Goal: Transaction & Acquisition: Purchase product/service

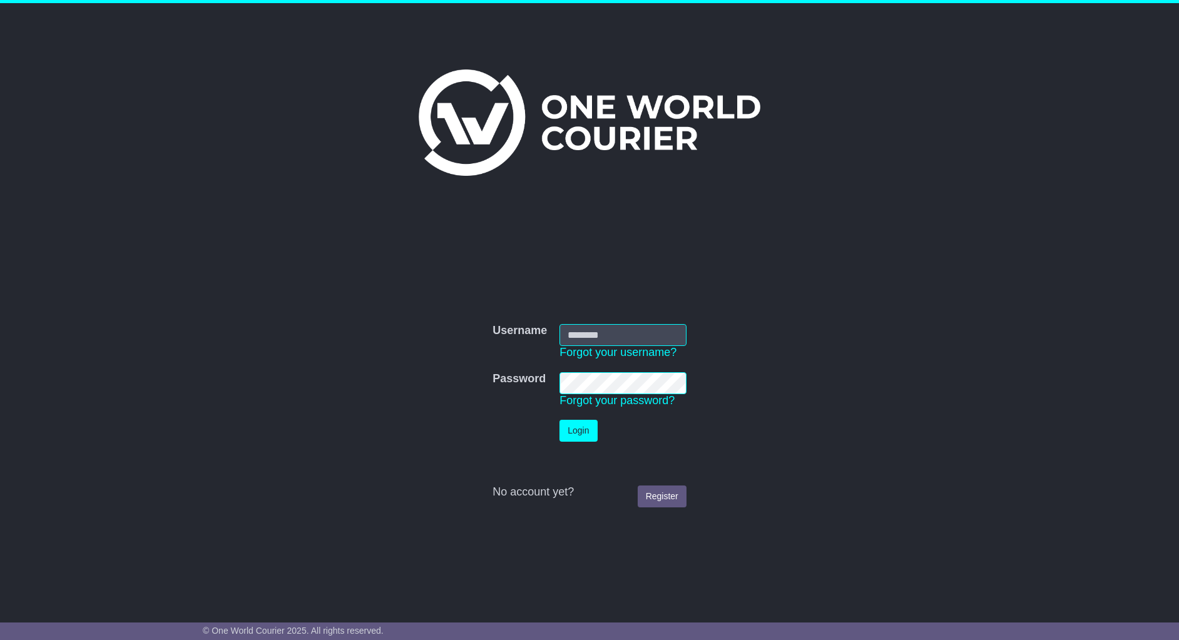
type input "**********"
click at [571, 426] on button "Login" at bounding box center [579, 431] width 38 height 22
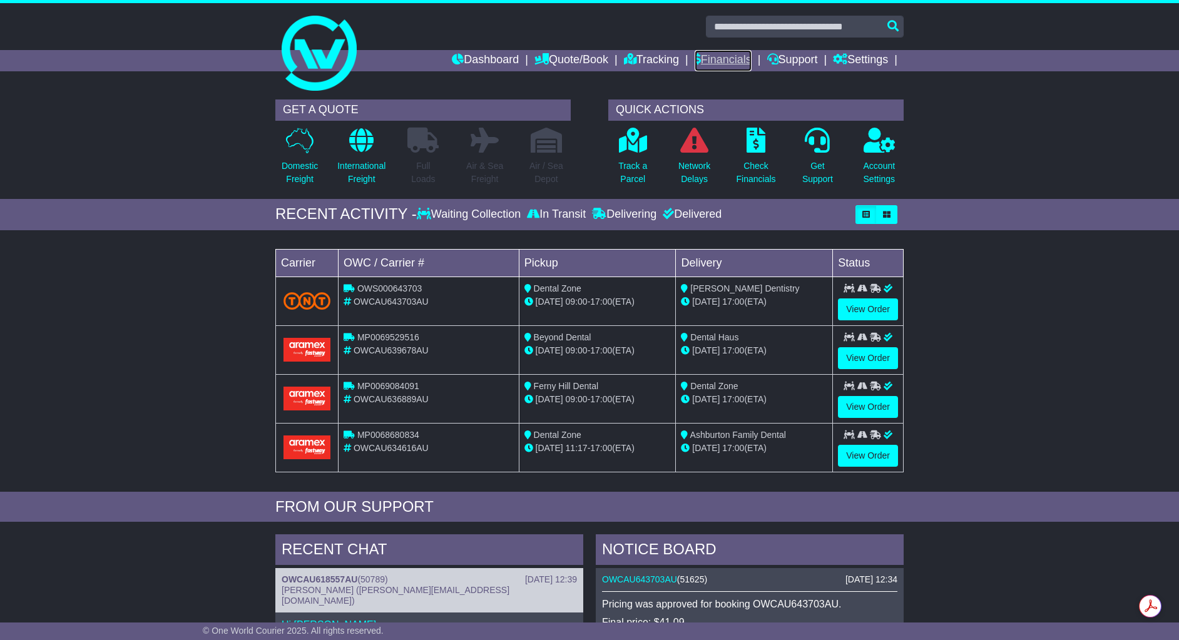
click at [729, 60] on link "Financials" at bounding box center [723, 60] width 57 height 21
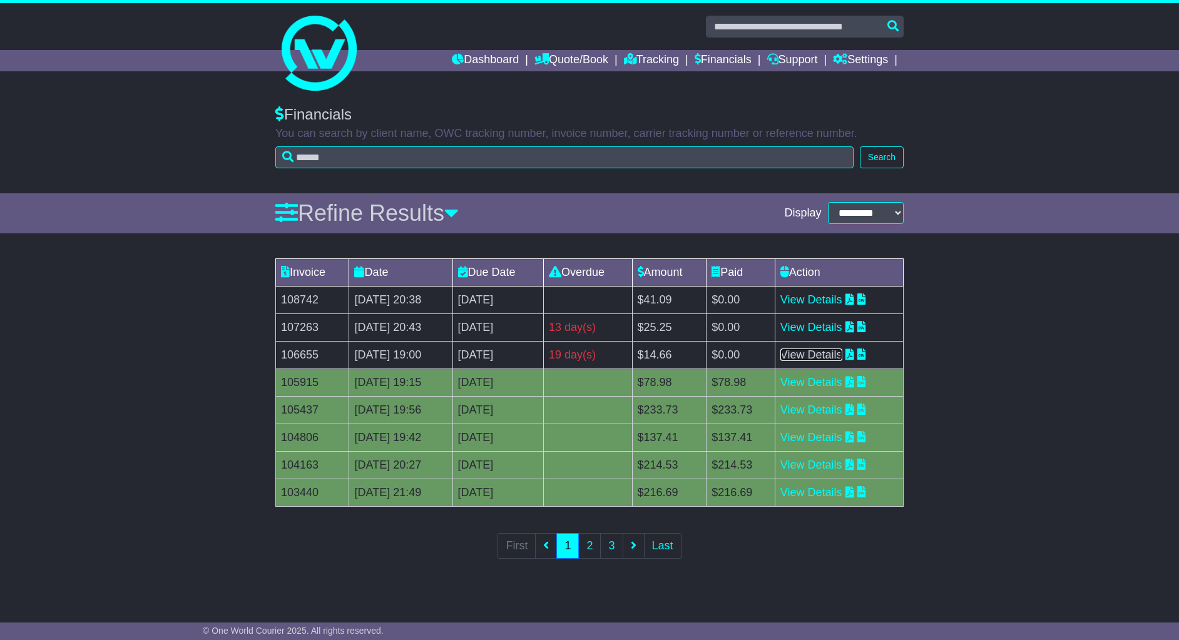
click at [843, 357] on link "View Details" at bounding box center [812, 355] width 62 height 13
click at [1067, 346] on div "Invoice Date Due Date Overdue Amount Paid Action 108742 18 Sep 2025 20:38 25th …" at bounding box center [589, 417] width 1179 height 330
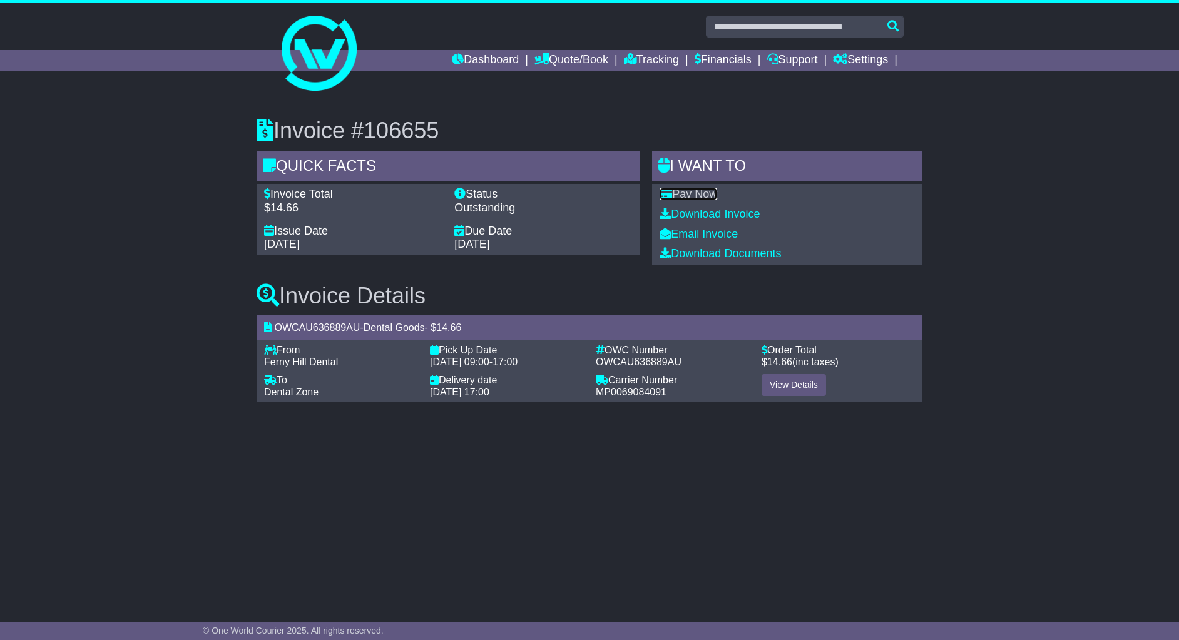
click at [697, 192] on link "Pay Now" at bounding box center [689, 194] width 58 height 13
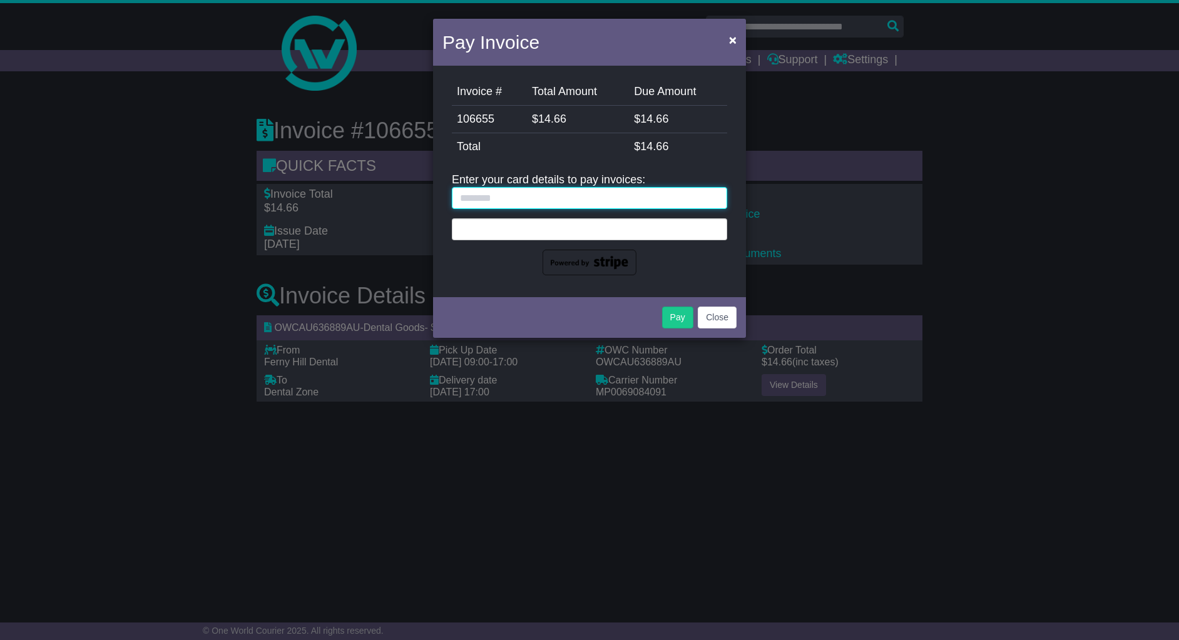
click at [537, 196] on input "text" at bounding box center [589, 198] width 275 height 22
type input "**********"
click at [562, 233] on div at bounding box center [589, 229] width 275 height 22
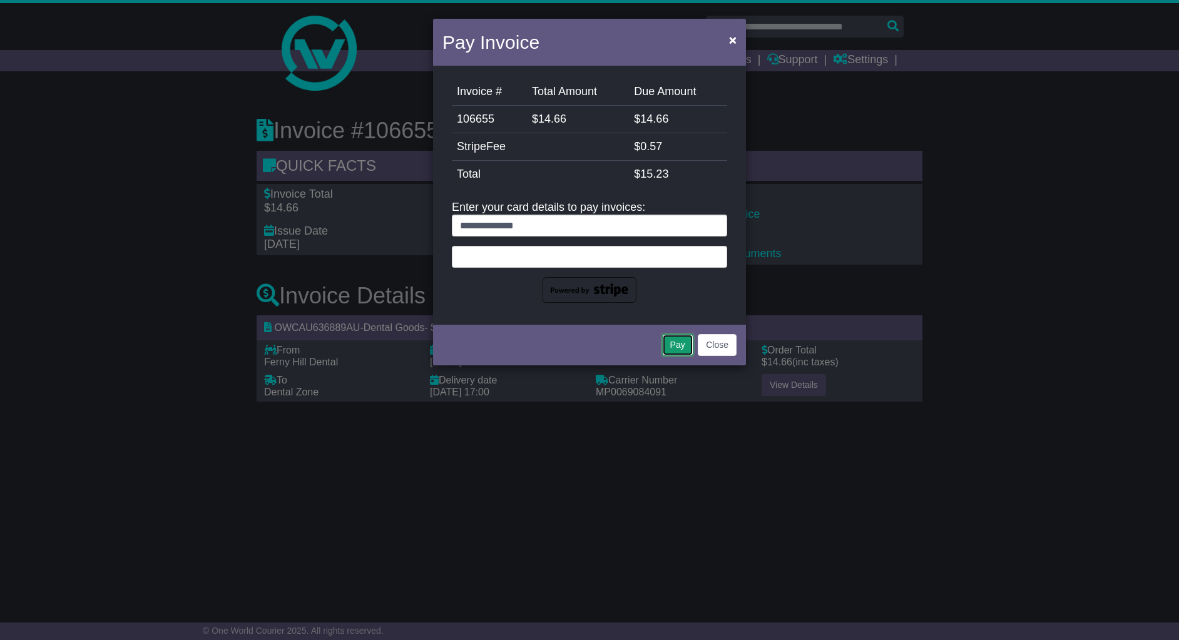
click at [676, 345] on button "Pay" at bounding box center [677, 345] width 31 height 22
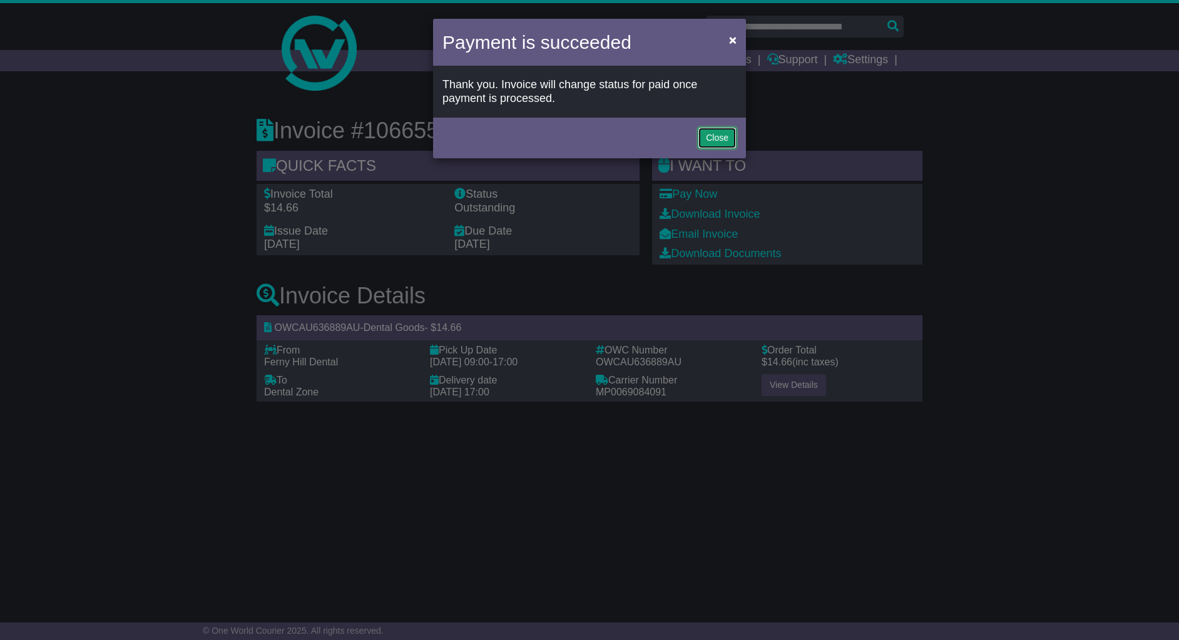
click at [724, 137] on button "Close" at bounding box center [717, 138] width 39 height 22
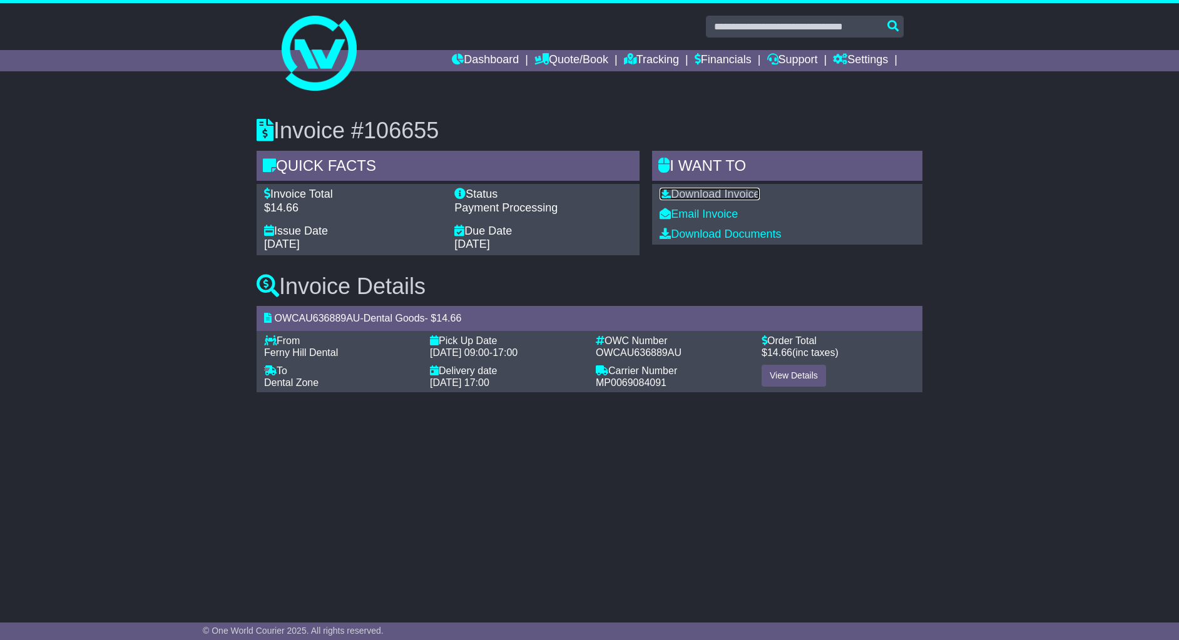
click at [751, 197] on link "Download Invoice" at bounding box center [710, 194] width 100 height 13
click at [739, 64] on link "Financials" at bounding box center [723, 60] width 57 height 21
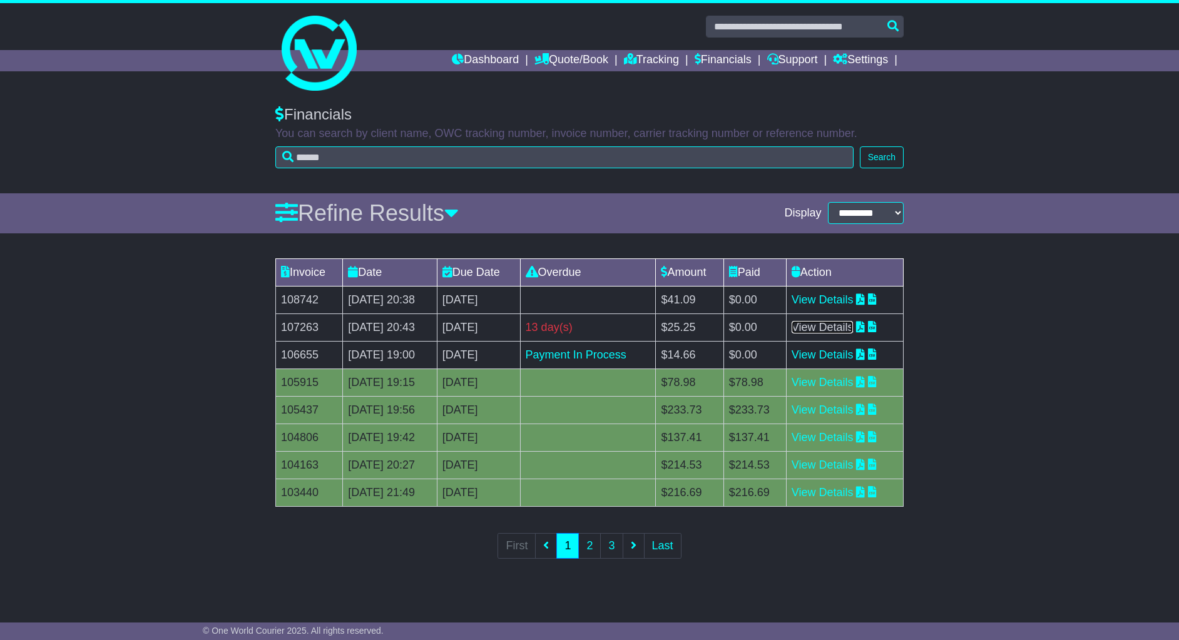
click at [851, 330] on link "View Details" at bounding box center [823, 327] width 62 height 13
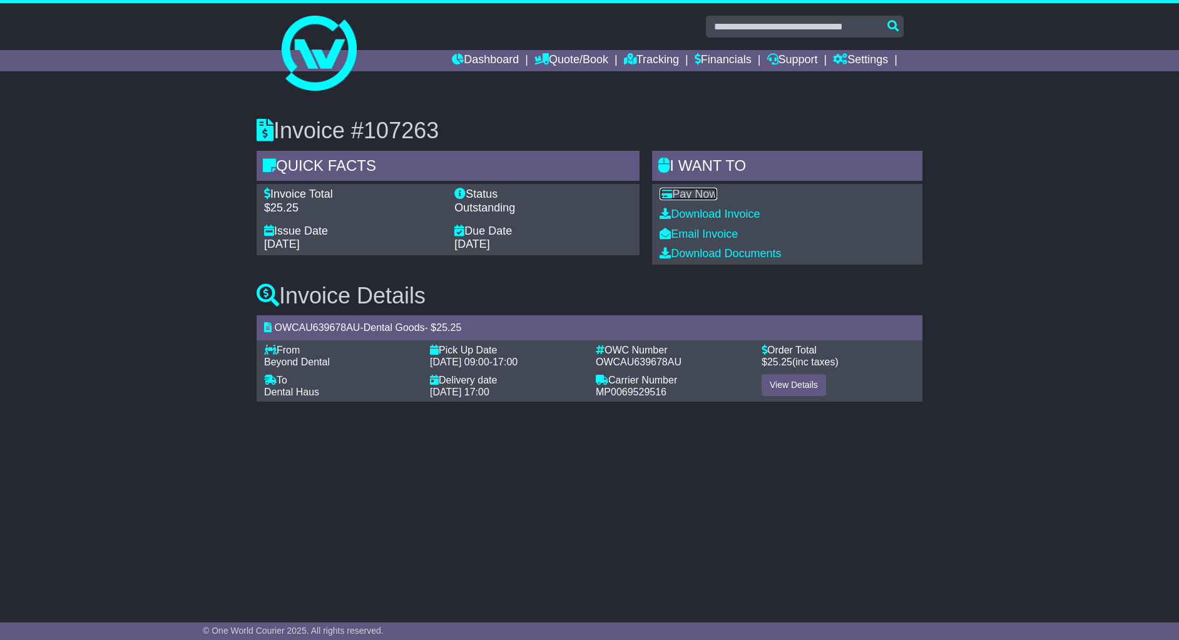
click at [699, 193] on link "Pay Now" at bounding box center [689, 194] width 58 height 13
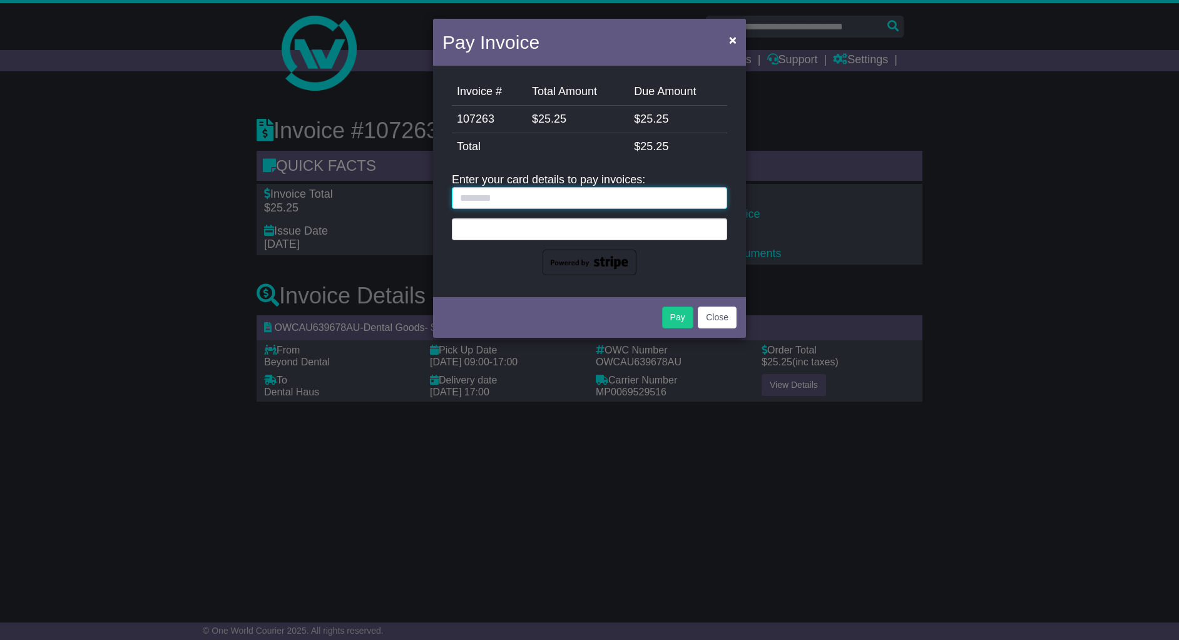
click at [534, 194] on input "text" at bounding box center [589, 198] width 275 height 22
type input "**********"
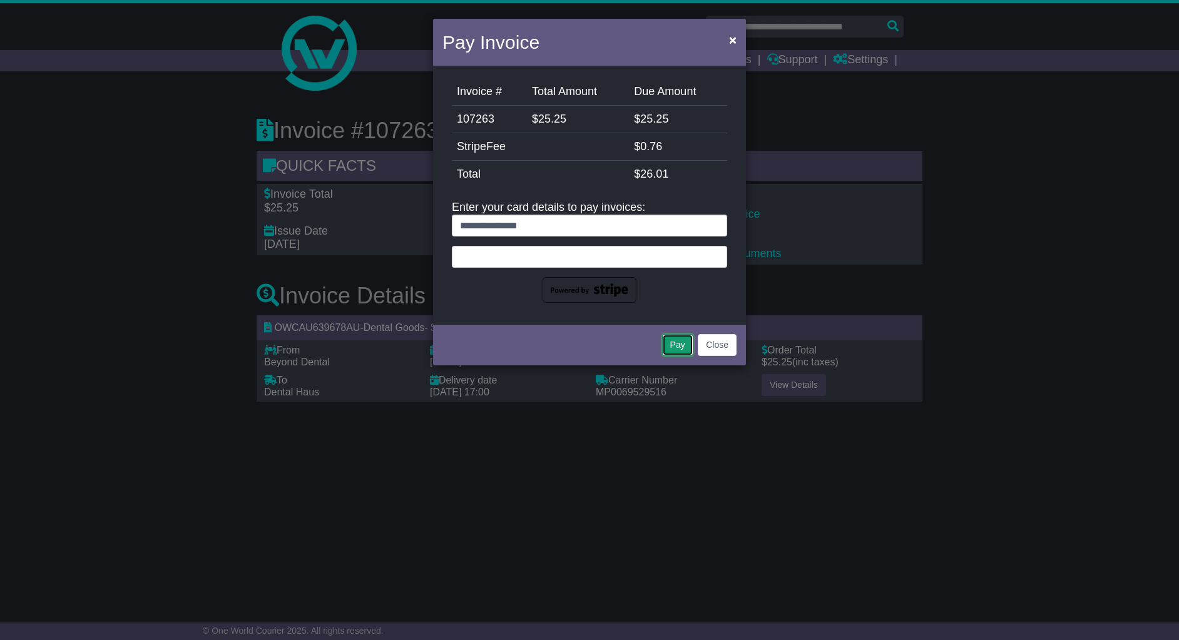
click at [678, 347] on button "Pay" at bounding box center [677, 345] width 31 height 22
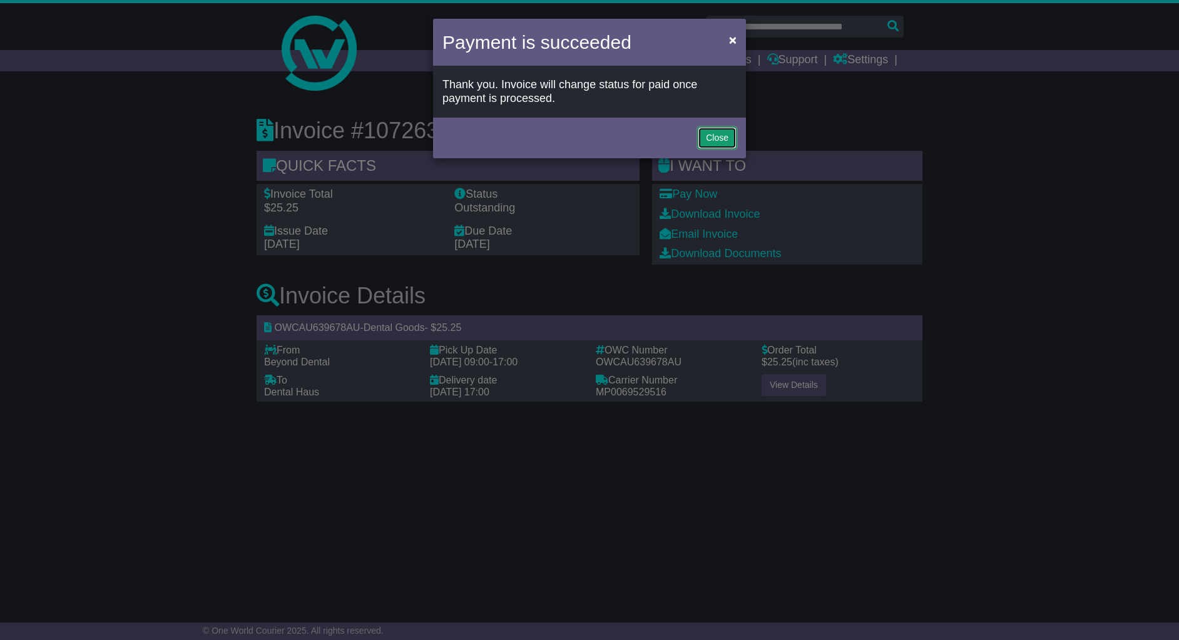
click at [723, 141] on button "Close" at bounding box center [717, 138] width 39 height 22
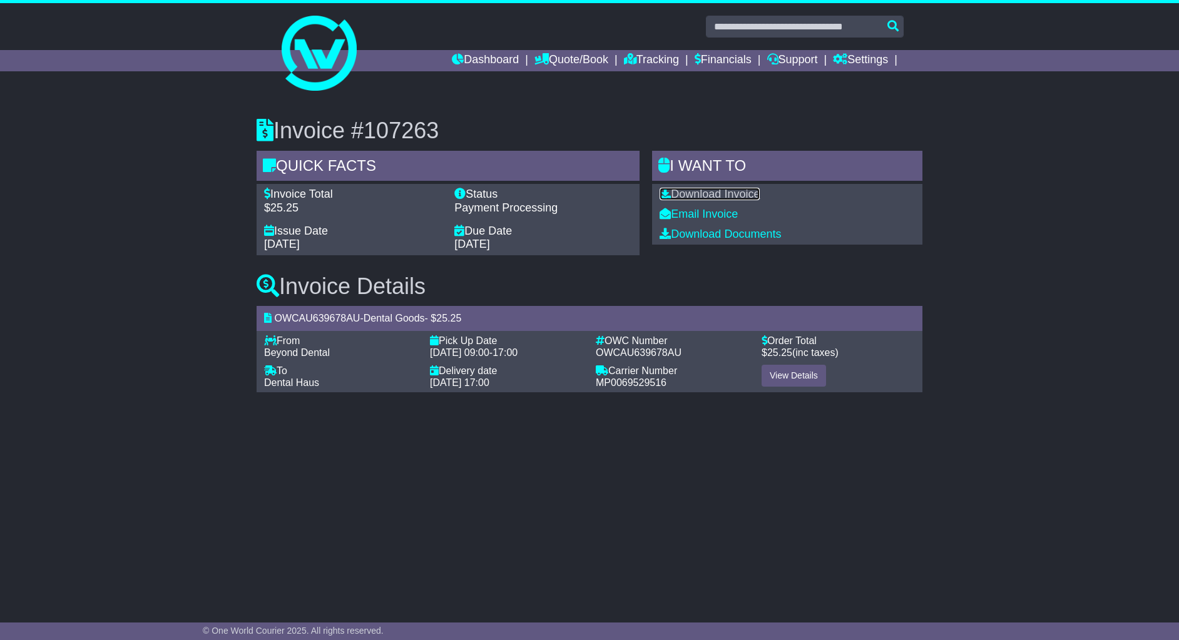
click at [738, 197] on link "Download Invoice" at bounding box center [710, 194] width 100 height 13
click at [712, 64] on link "Financials" at bounding box center [723, 60] width 57 height 21
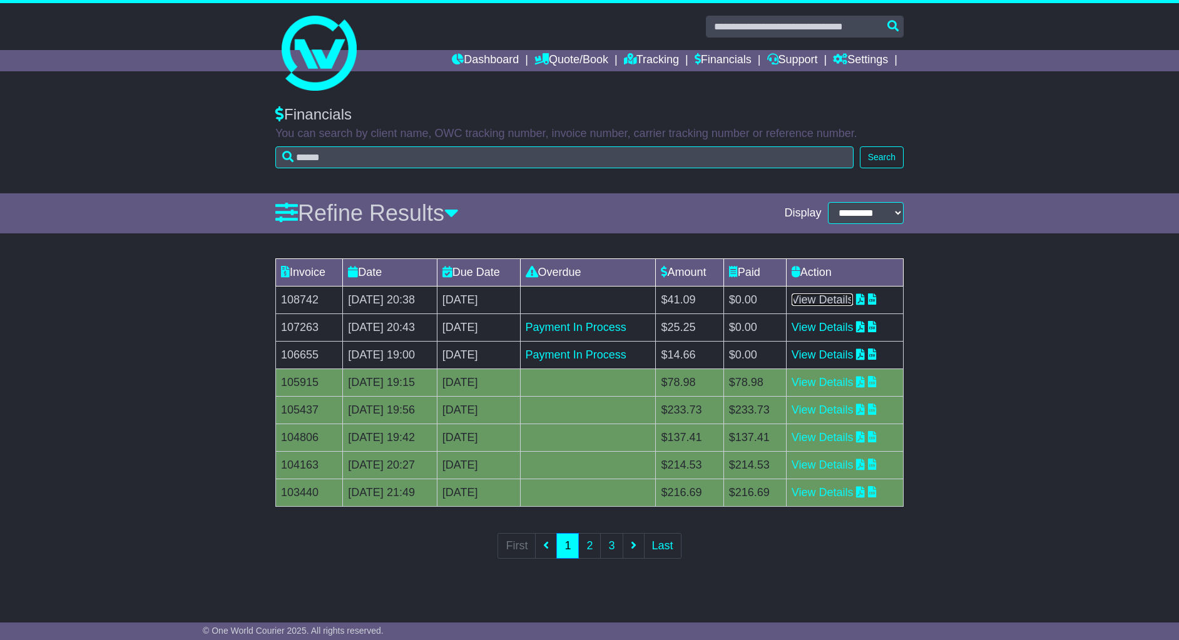
click at [823, 301] on link "View Details" at bounding box center [823, 300] width 62 height 13
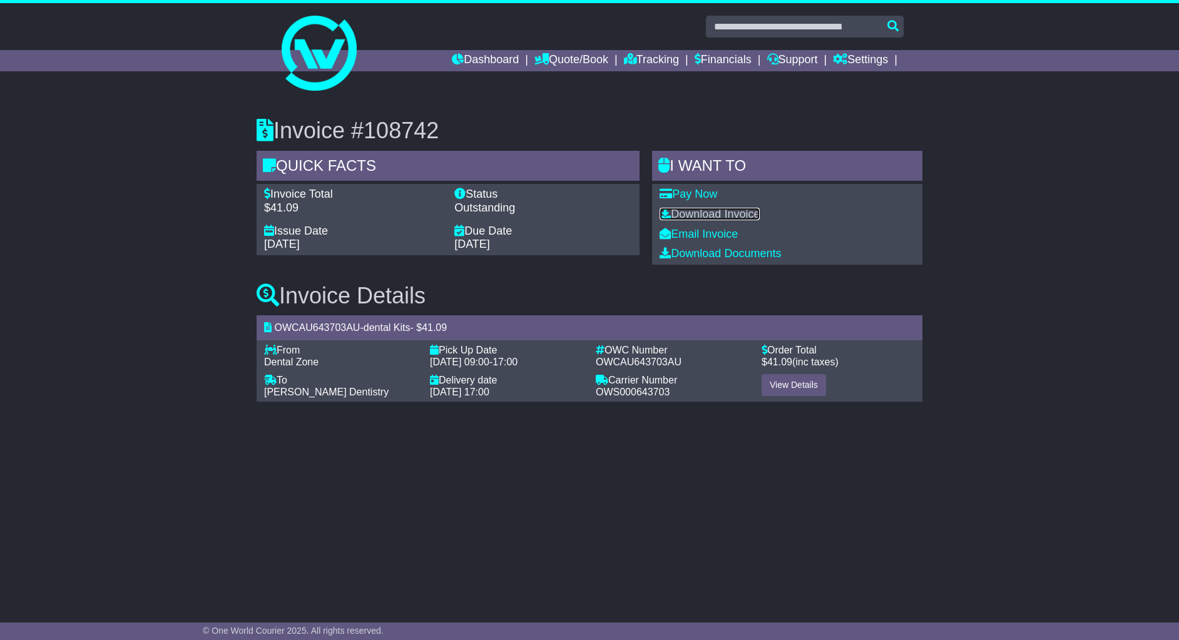
click at [707, 215] on link "Download Invoice" at bounding box center [710, 214] width 100 height 13
drag, startPoint x: 680, startPoint y: 364, endPoint x: 599, endPoint y: 365, distance: 81.4
click at [599, 365] on div "OWCAU643703AU" at bounding box center [672, 362] width 153 height 12
click at [695, 214] on link "Download Invoice" at bounding box center [710, 214] width 100 height 13
click at [1007, 258] on div "Invoice #108742 Quick Facts Invoice Total $41.09 Status Outstanding Issue Date …" at bounding box center [589, 255] width 1179 height 324
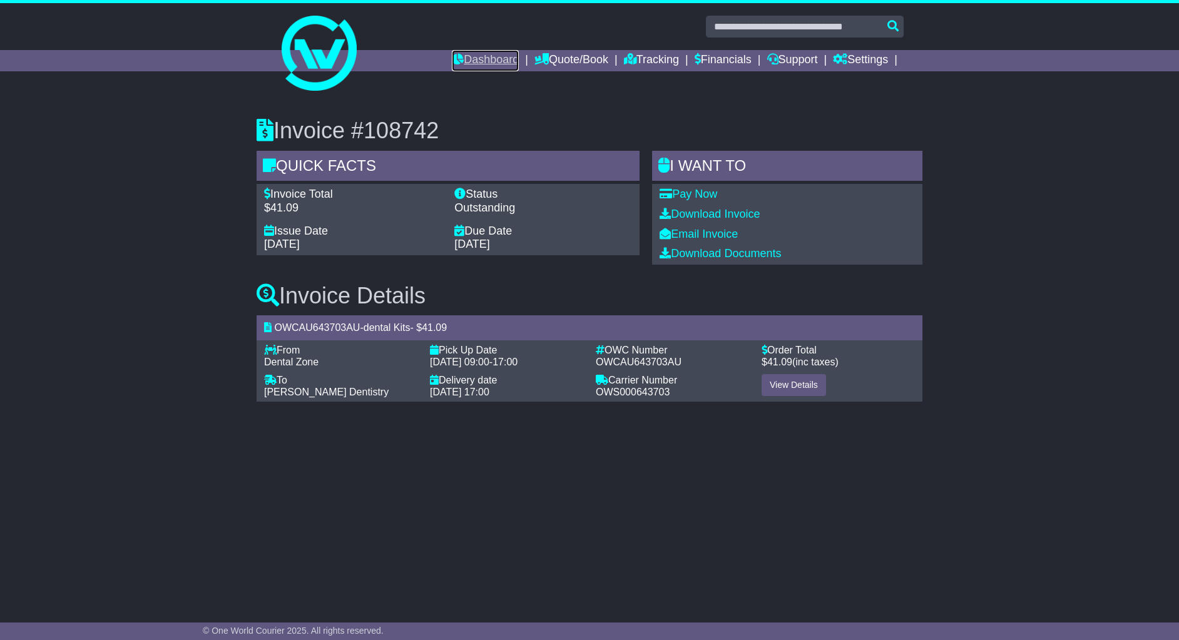
click at [468, 61] on link "Dashboard" at bounding box center [485, 60] width 67 height 21
